Goal: Information Seeking & Learning: Check status

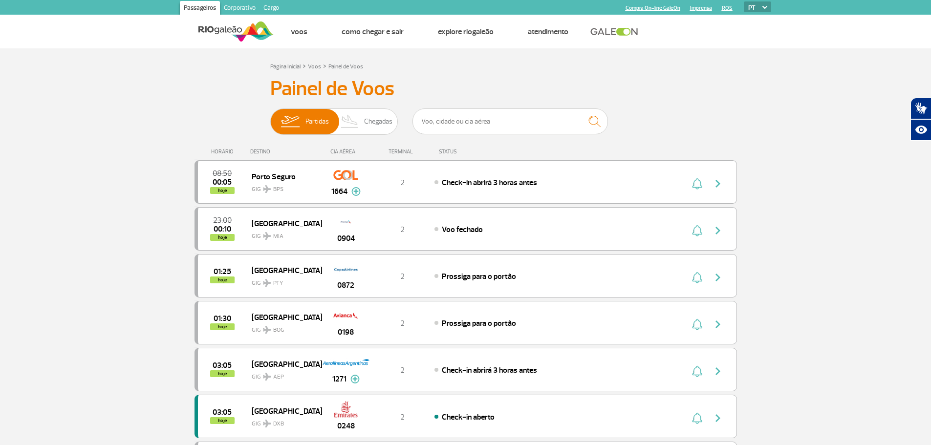
drag, startPoint x: 21, startPoint y: 162, endPoint x: 44, endPoint y: 159, distance: 22.6
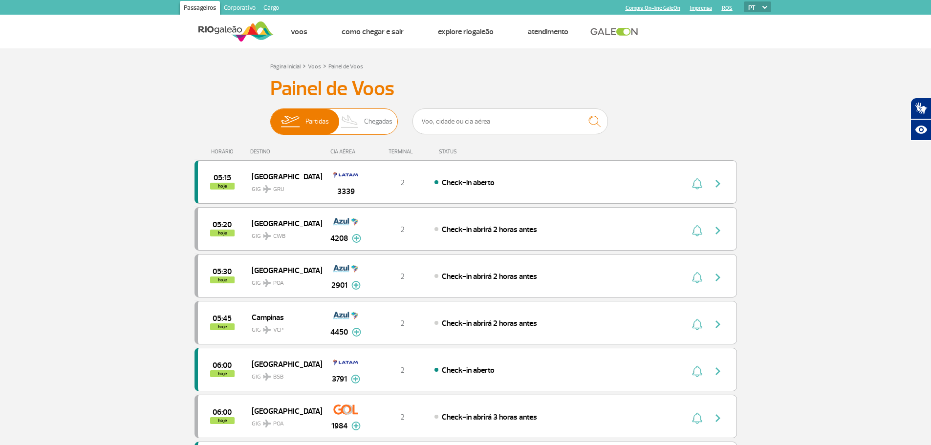
click at [371, 127] on span "Chegadas" at bounding box center [378, 121] width 28 height 25
click at [270, 117] on input "Partidas Chegadas" at bounding box center [270, 117] width 0 height 0
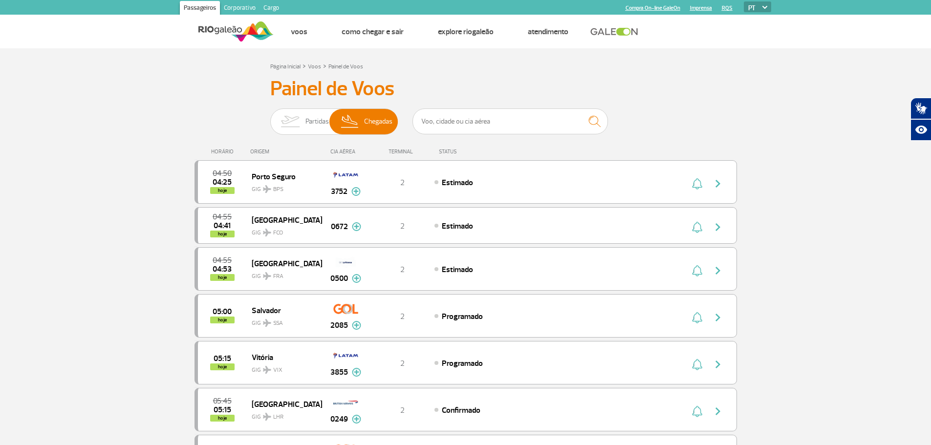
click at [281, 138] on div "Partidas Chegadas" at bounding box center [333, 122] width 127 height 29
click at [315, 127] on span "Partidas" at bounding box center [316, 121] width 23 height 25
click at [270, 117] on input "Partidas Chegadas" at bounding box center [270, 117] width 0 height 0
